Goal: Task Accomplishment & Management: Use online tool/utility

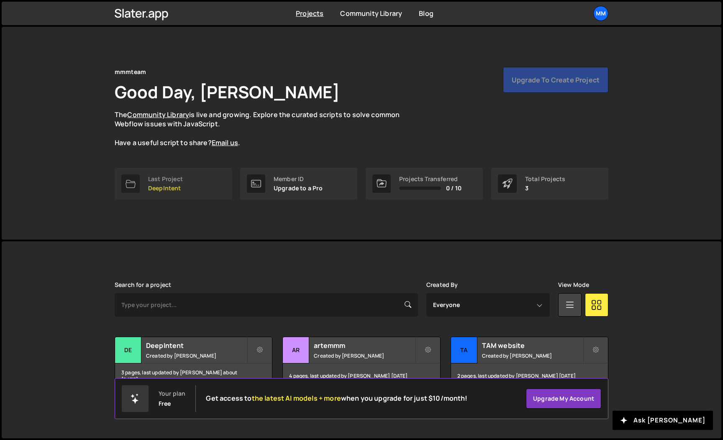
click at [181, 177] on div "Last Project" at bounding box center [165, 179] width 35 height 7
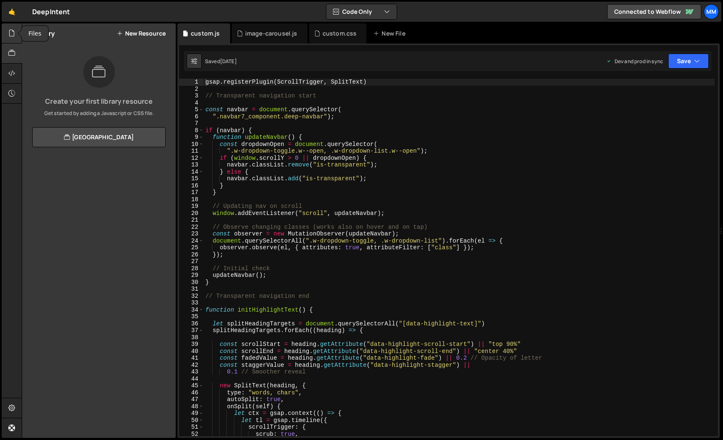
click at [8, 32] on div at bounding box center [12, 33] width 21 height 20
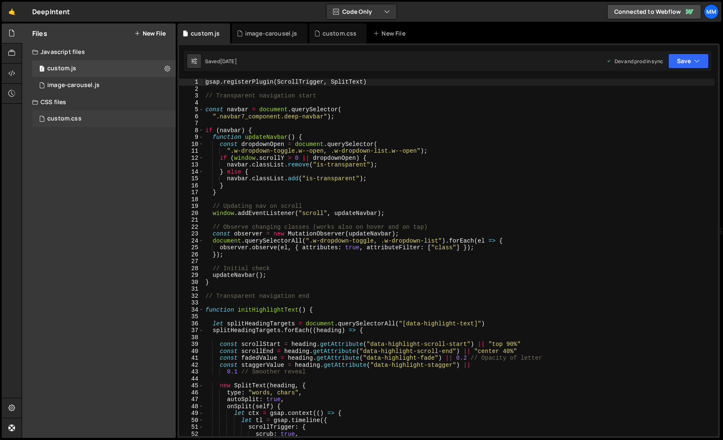
click at [79, 118] on div "custom.css" at bounding box center [64, 119] width 34 height 8
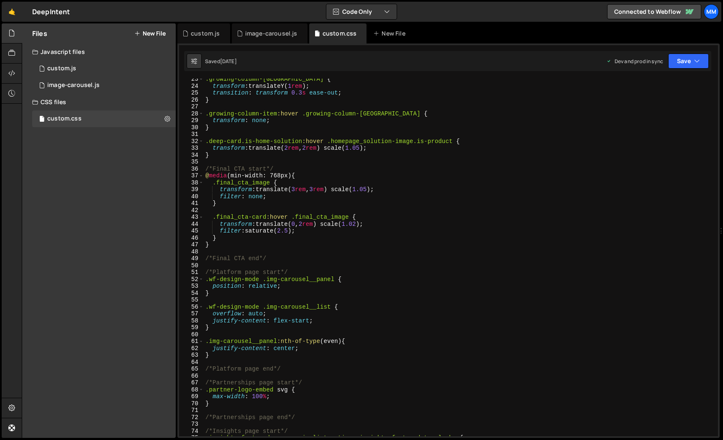
scroll to position [155, 0]
click at [311, 224] on div ".growing-column-movedown { transform : translateY( 1 rem ) ; transition : trans…" at bounding box center [459, 262] width 511 height 372
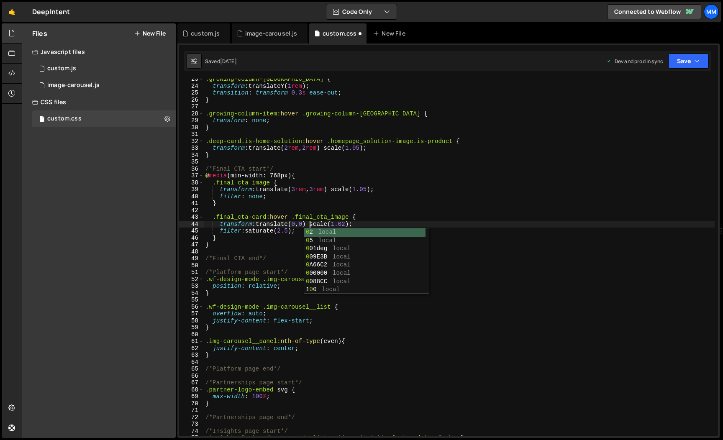
scroll to position [0, 7]
drag, startPoint x: 352, startPoint y: 223, endPoint x: 383, endPoint y: 246, distance: 38.7
click at [352, 223] on div ".growing-column-movedown { transform : translateY( 1 rem ) ; transition : trans…" at bounding box center [459, 262] width 511 height 372
click at [307, 233] on div ".growing-column-movedown { transform : translateY( 1 rem ) ; transition : trans…" at bounding box center [459, 262] width 511 height 372
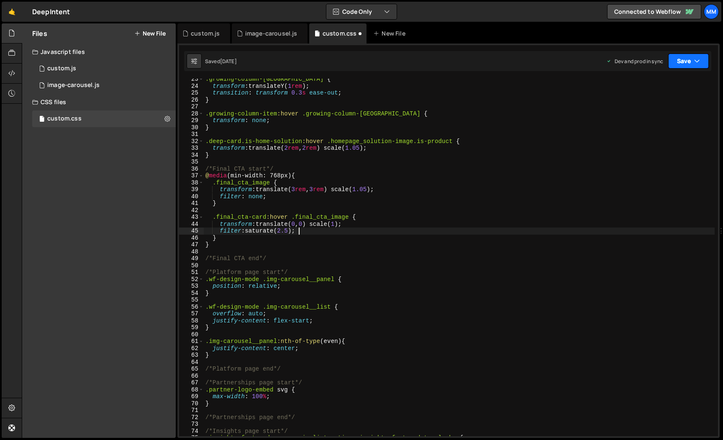
click at [687, 59] on button "Save" at bounding box center [688, 61] width 41 height 15
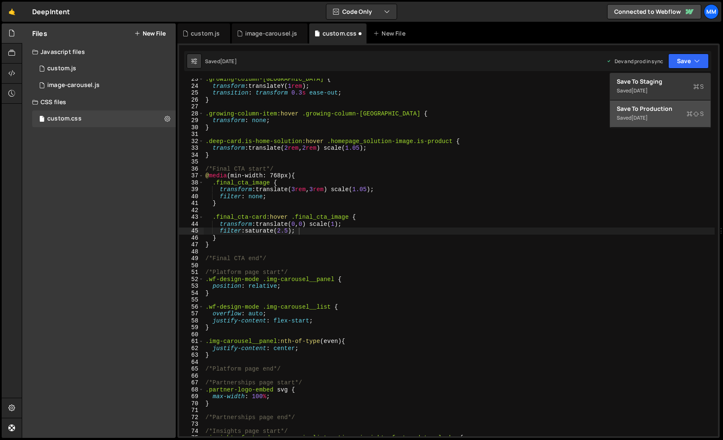
click at [666, 112] on div "Save to Production S" at bounding box center [660, 109] width 87 height 8
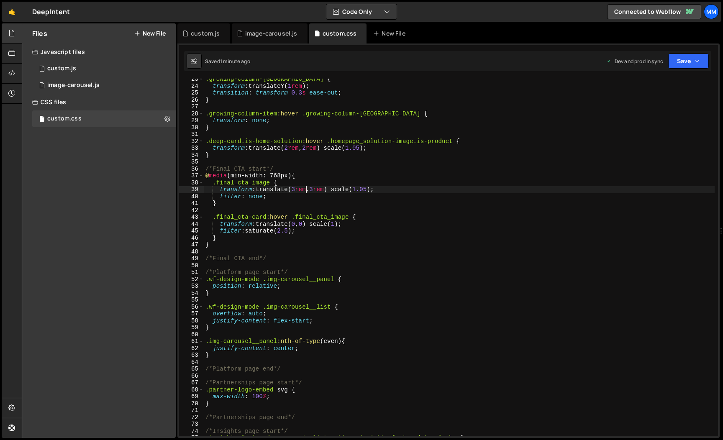
click at [307, 191] on div ".growing-column-movedown { transform : translateY( 1 rem ) ; transition : trans…" at bounding box center [459, 262] width 511 height 372
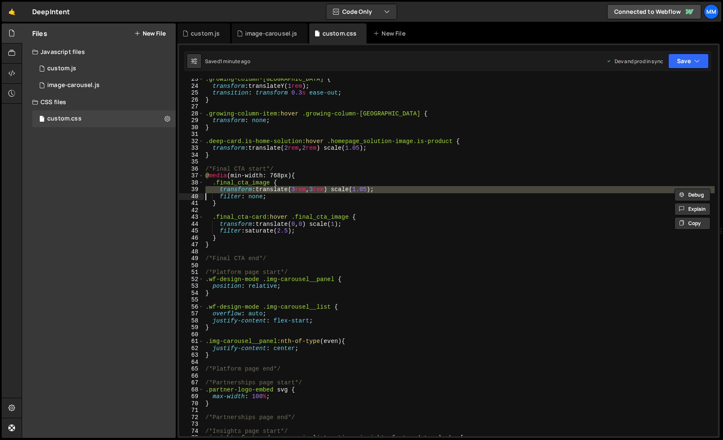
click at [366, 224] on div ".growing-column-movedown { transform : translateY( 1 rem ) ; transition : trans…" at bounding box center [459, 262] width 511 height 372
type textarea "transform: translate(0, 0) scale(1);"
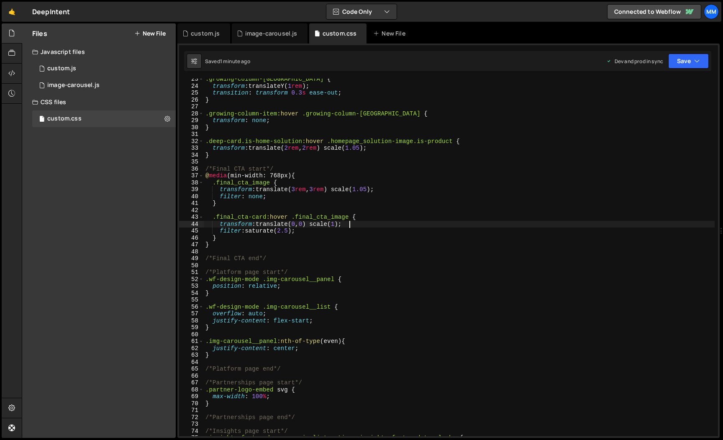
scroll to position [0, 0]
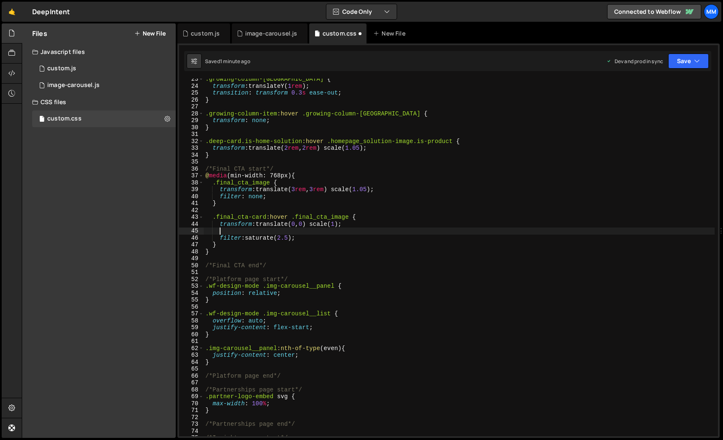
paste textarea
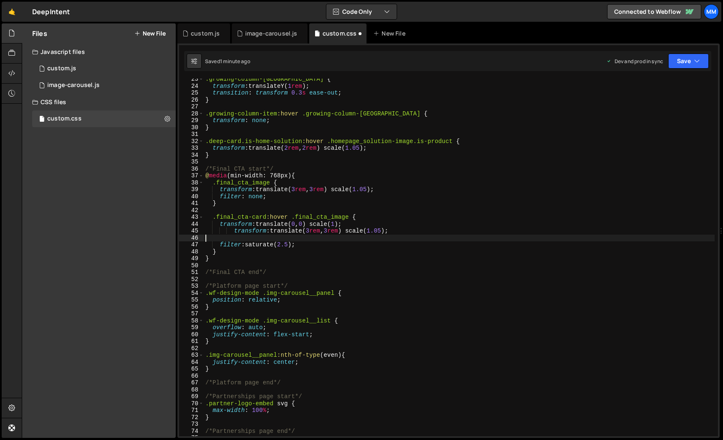
scroll to position [0, 0]
click at [240, 229] on div ".growing-column-movedown { transform : translateY( 1 rem ) ; transition : trans…" at bounding box center [459, 262] width 511 height 372
click at [296, 223] on div ".growing-column-movedown { transform : translateY( 1 rem ) ; transition : trans…" at bounding box center [459, 262] width 511 height 372
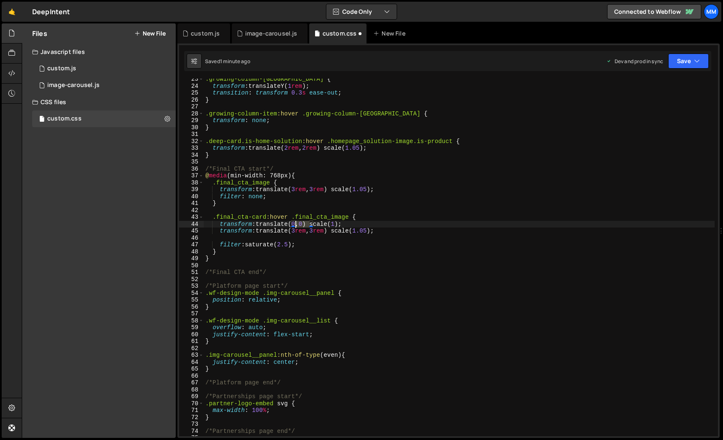
click at [296, 223] on div ".growing-column-movedown { transform : translateY( 1 rem ) ; transition : trans…" at bounding box center [459, 262] width 511 height 372
click at [296, 223] on div ".growing-column-movedown { transform : translateY( 1 rem ) ; transition : trans…" at bounding box center [459, 258] width 511 height 358
click at [296, 223] on div ".growing-column-movedown { transform : translateY( 1 rem ) ; transition : trans…" at bounding box center [459, 262] width 511 height 372
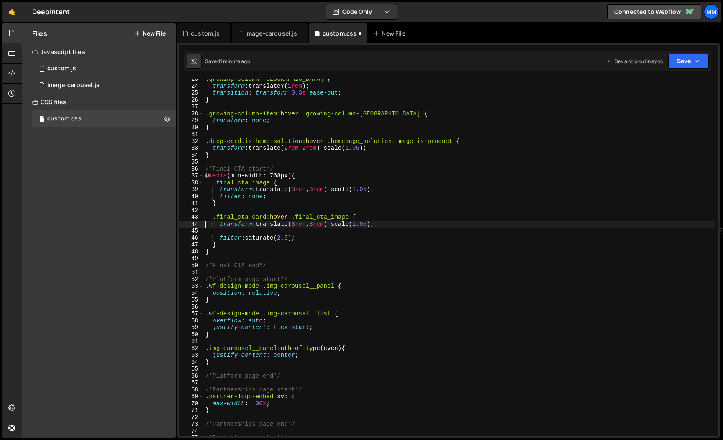
click at [331, 191] on div ".growing-column-movedown { transform : translateY( 1 rem ) ; transition : trans…" at bounding box center [459, 262] width 511 height 372
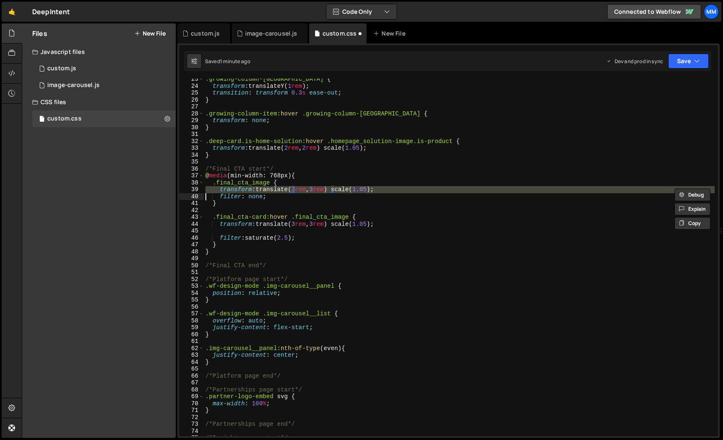
click at [331, 191] on div ".growing-column-movedown { transform : translateY( 1 rem ) ; transition : trans…" at bounding box center [459, 262] width 511 height 372
paste textarea
type textarea "filter: none;"
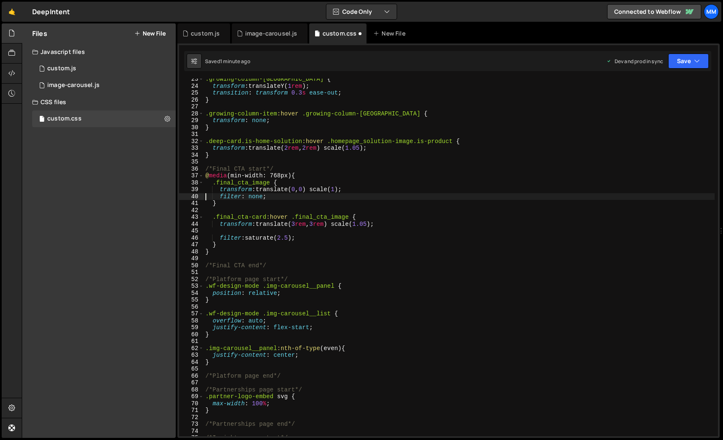
click at [266, 231] on div ".growing-column-movedown { transform : translateY( 1 rem ) ; transition : trans…" at bounding box center [459, 262] width 511 height 372
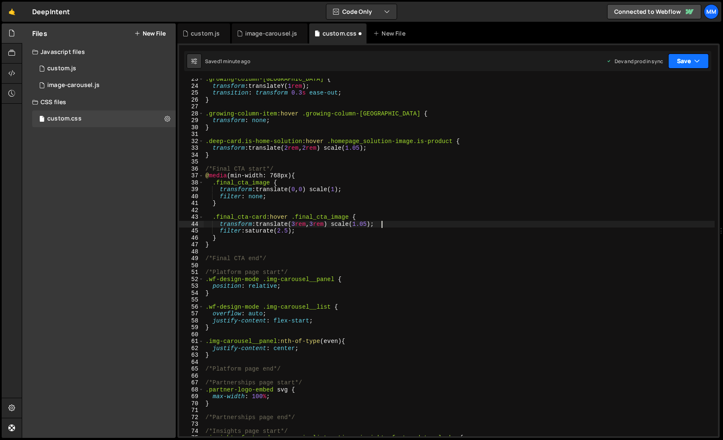
click at [688, 61] on button "Save" at bounding box center [688, 61] width 41 height 15
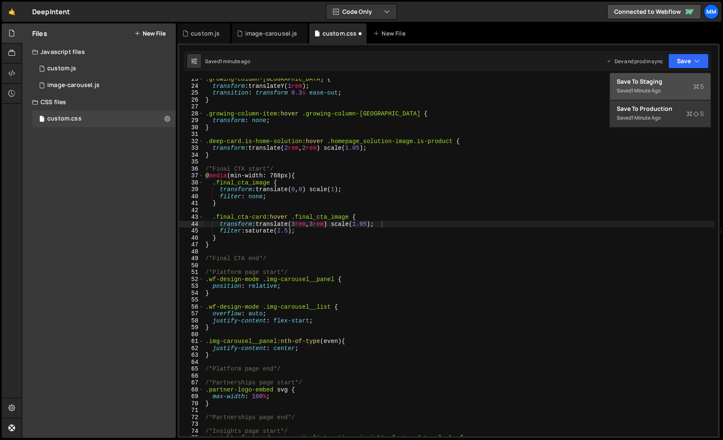
click at [650, 88] on div "1 minute ago" at bounding box center [646, 90] width 29 height 7
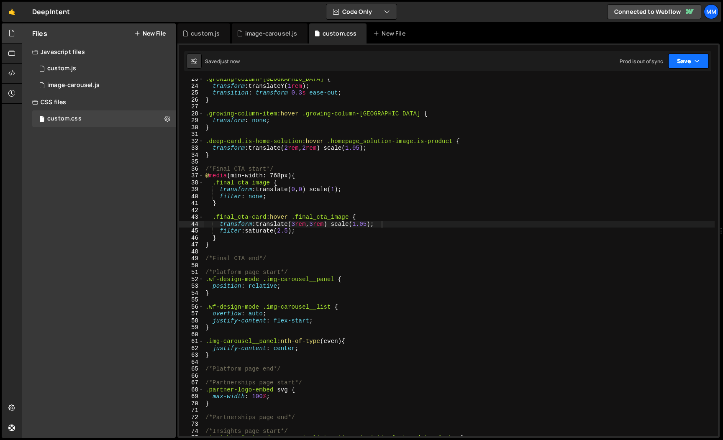
click at [675, 62] on button "Save" at bounding box center [688, 61] width 41 height 15
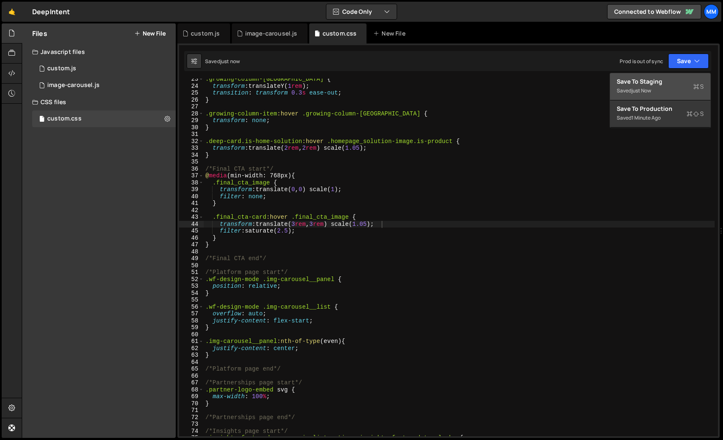
click at [642, 76] on button "Save to Staging S Saved just now" at bounding box center [660, 86] width 100 height 27
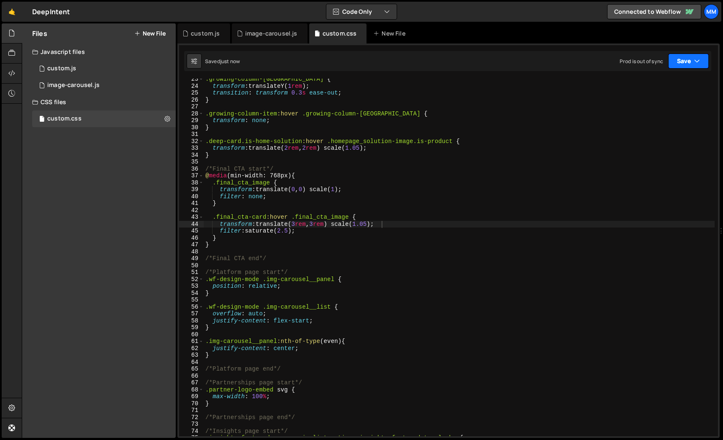
click at [673, 56] on button "Save" at bounding box center [688, 61] width 41 height 15
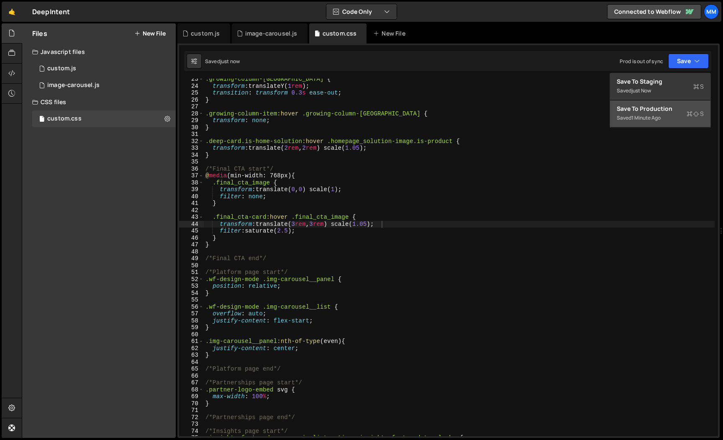
click at [645, 118] on div "1 minute ago" at bounding box center [646, 117] width 29 height 7
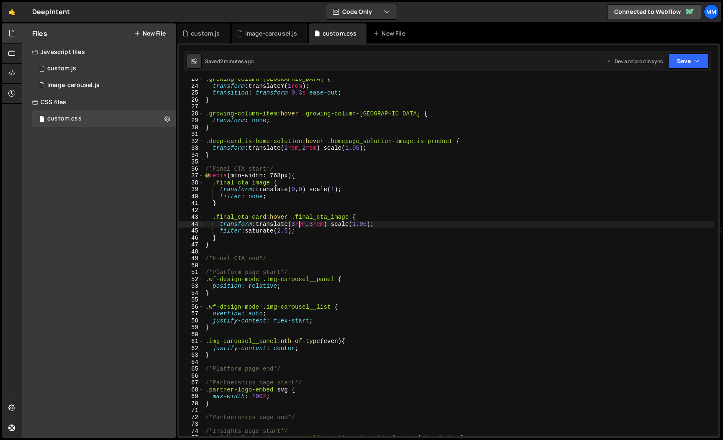
click at [299, 226] on div ".growing-column-movedown { transform : translateY( 1 rem ) ; transition : trans…" at bounding box center [459, 262] width 511 height 372
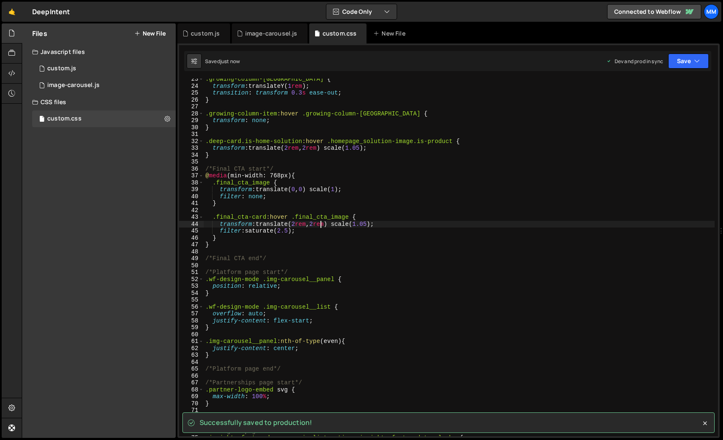
type textarea "transform: translate(2rem, 2rem) scale(1.05);"
